Goal: Task Accomplishment & Management: Manage account settings

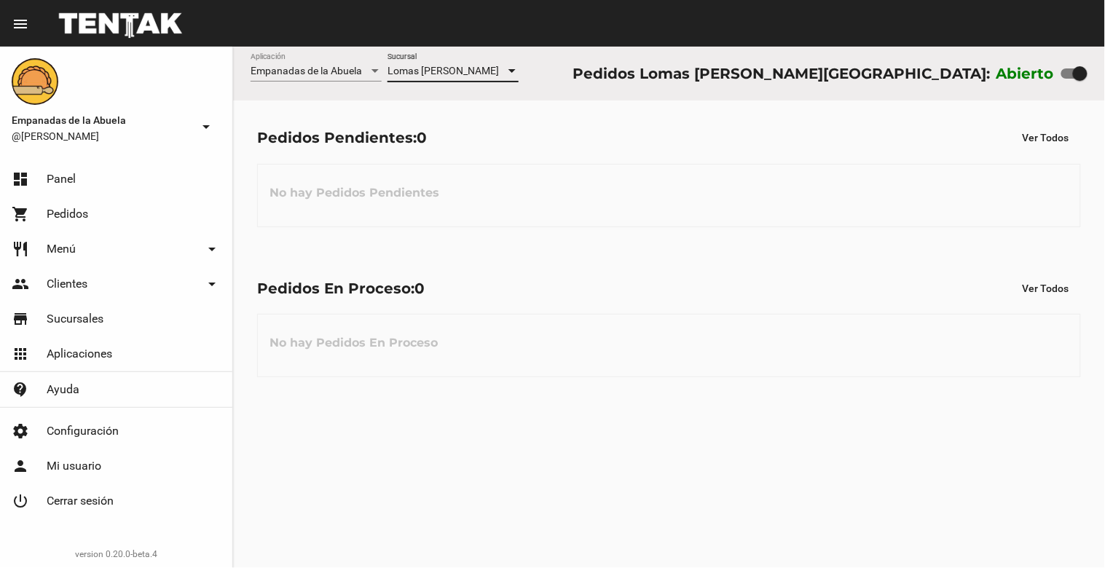
click at [492, 71] on div "Lomas [PERSON_NAME]" at bounding box center [447, 72] width 118 height 12
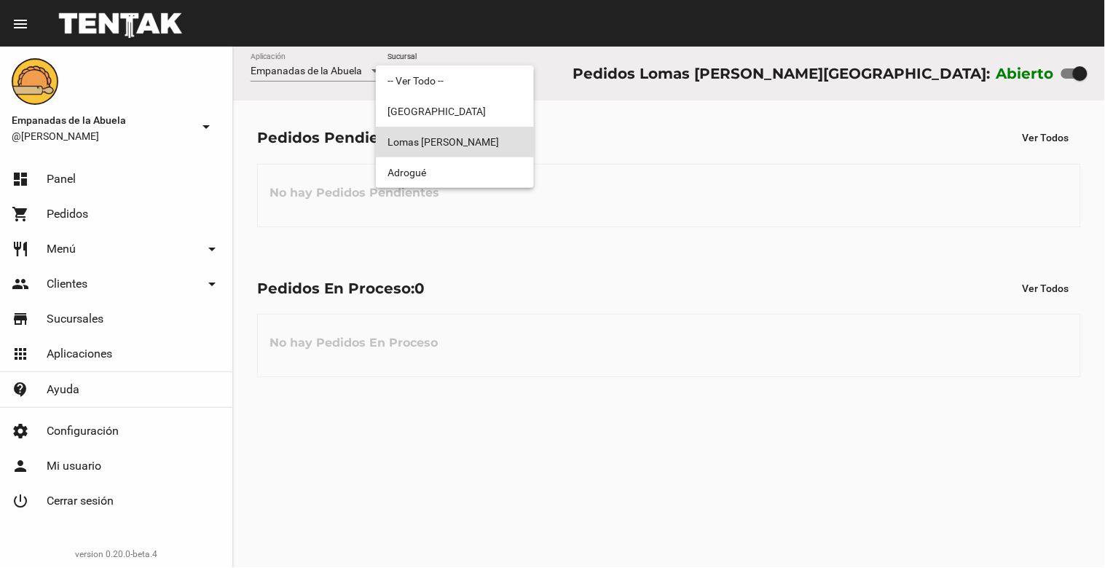
click at [611, 190] on div at bounding box center [552, 284] width 1105 height 568
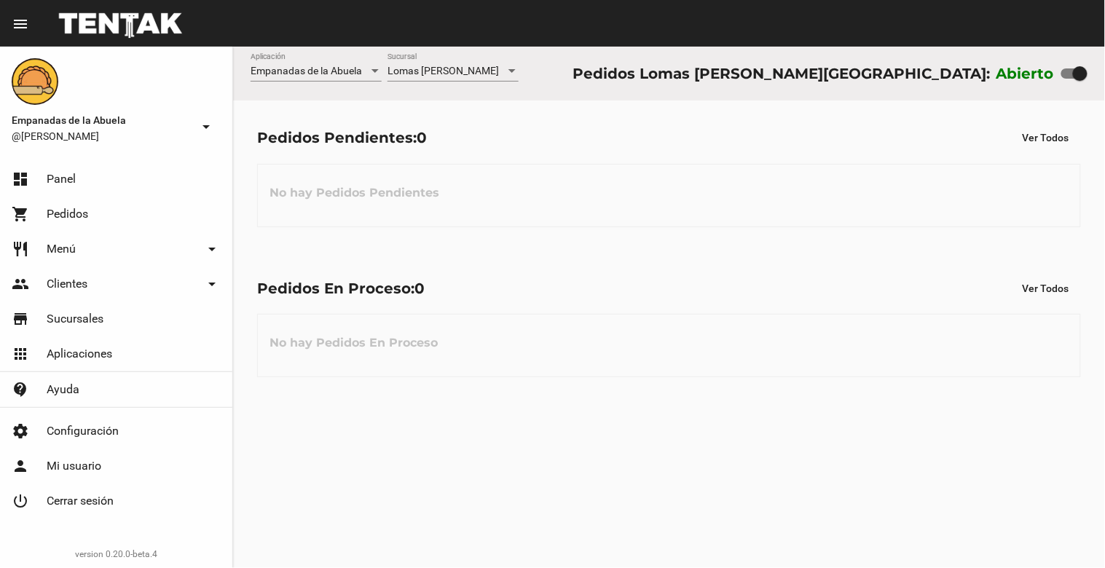
click at [463, 68] on span "Lomas [PERSON_NAME]" at bounding box center [443, 71] width 111 height 12
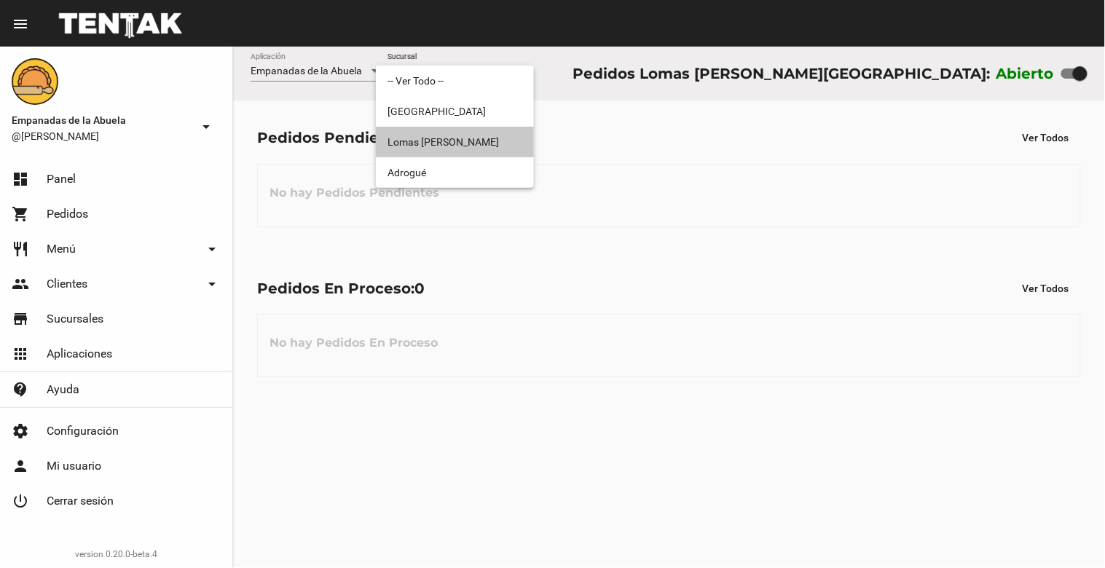
click at [475, 139] on span "Lomas [PERSON_NAME]" at bounding box center [455, 142] width 135 height 31
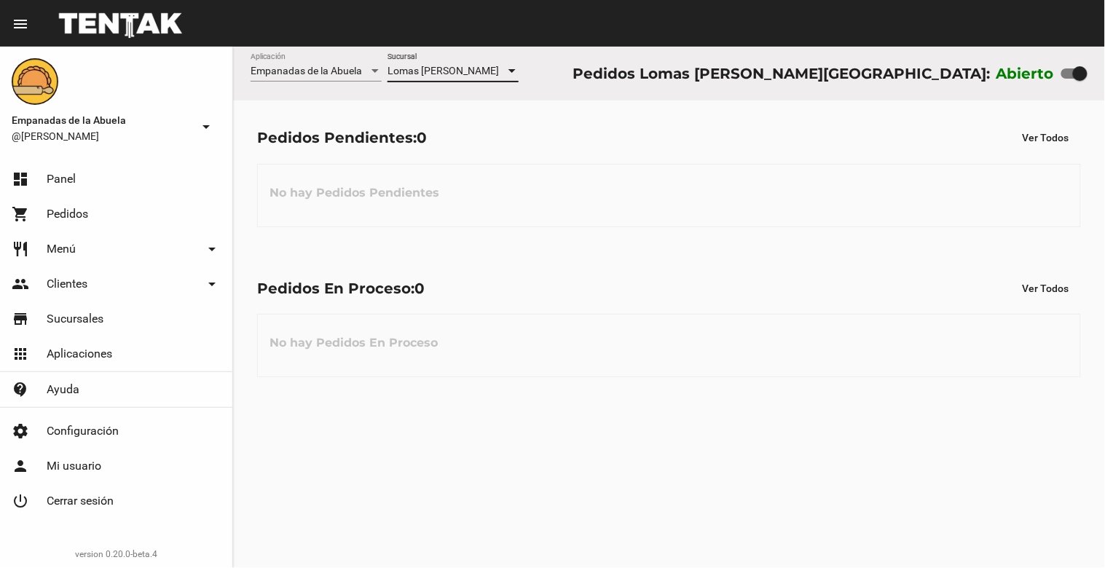
click at [82, 171] on link "dashboard Panel" at bounding box center [116, 179] width 232 height 35
click at [1069, 76] on div at bounding box center [1075, 73] width 26 height 10
click at [1069, 79] on input "checkbox" at bounding box center [1068, 79] width 1 height 1
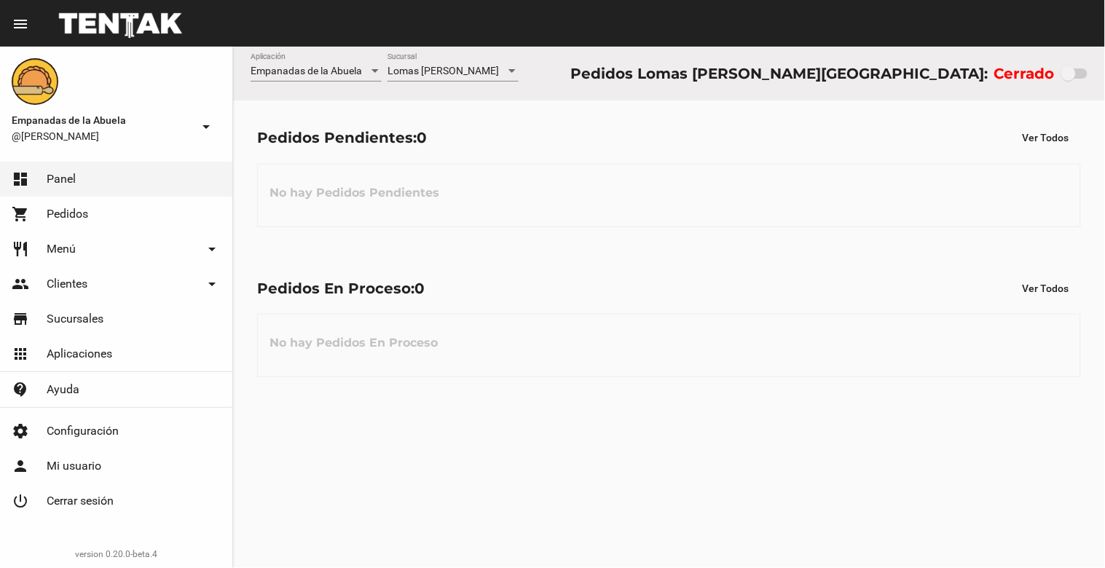
click at [1078, 71] on div at bounding box center [1075, 73] width 26 height 10
click at [1079, 75] on div at bounding box center [1075, 73] width 26 height 10
click at [1069, 79] on input "checkbox" at bounding box center [1068, 79] width 1 height 1
checkbox input "true"
click at [991, 353] on div "No hay Pedidos En Proceso" at bounding box center [669, 345] width 824 height 63
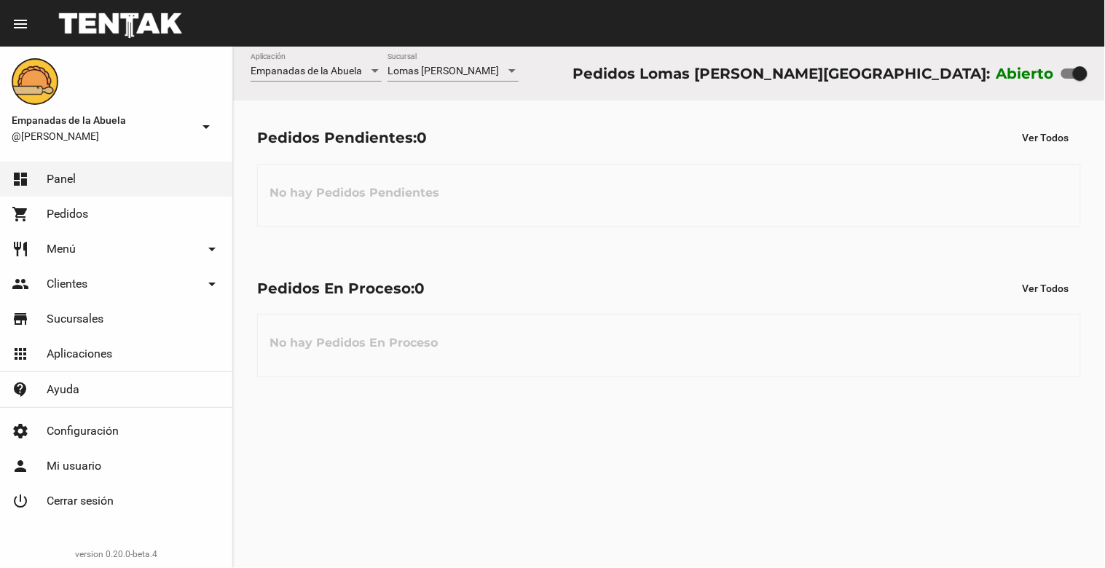
click at [991, 353] on div "No hay Pedidos En Proceso" at bounding box center [669, 345] width 824 height 63
